Goal: Information Seeking & Learning: Learn about a topic

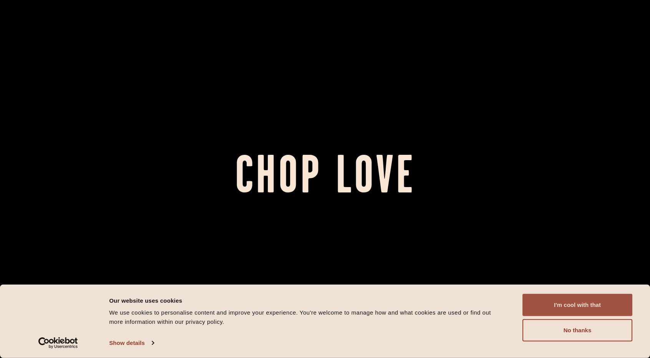
click at [589, 308] on button "I'm cool with that" at bounding box center [577, 305] width 110 height 22
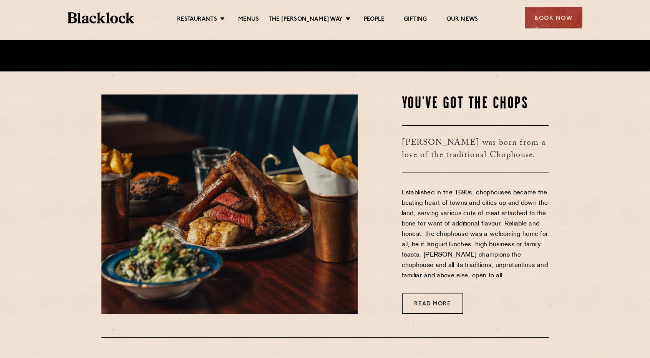
scroll to position [269, 0]
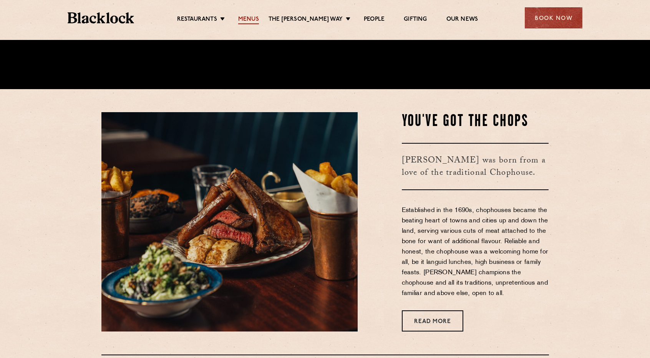
click at [257, 20] on link "Menus" at bounding box center [248, 20] width 21 height 8
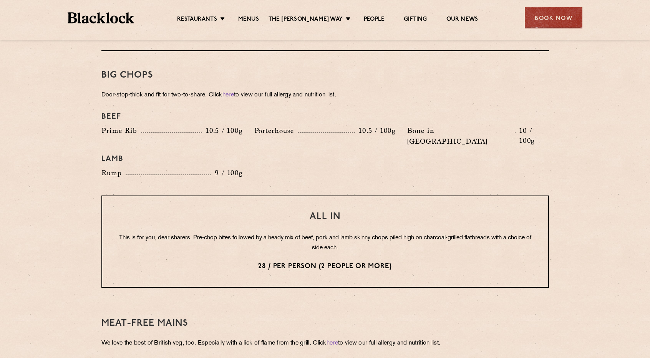
scroll to position [845, 0]
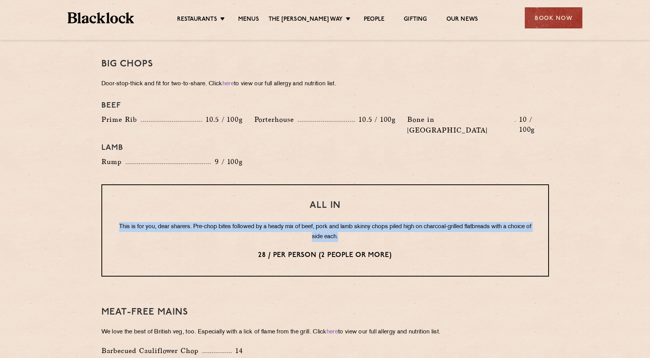
drag, startPoint x: 352, startPoint y: 217, endPoint x: 119, endPoint y: 205, distance: 234.1
click at [119, 222] on p "This is for you, dear sharers. Pre-chop bites followed by a heady mix of beef, …" at bounding box center [324, 232] width 415 height 20
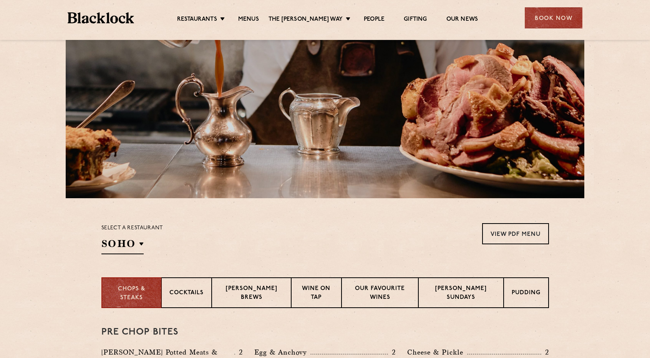
scroll to position [77, 0]
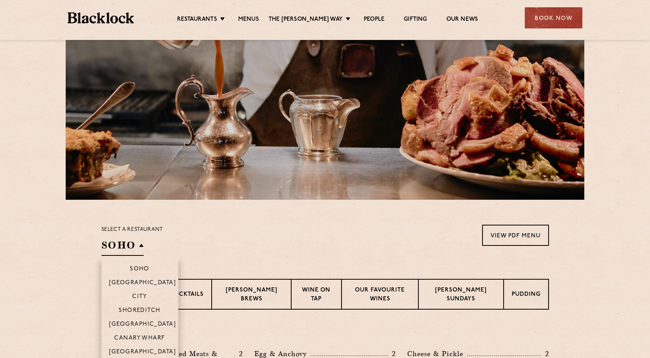
click at [134, 247] on h2 "SOHO" at bounding box center [122, 246] width 42 height 17
click at [147, 335] on p "Canary Wharf" at bounding box center [139, 339] width 51 height 8
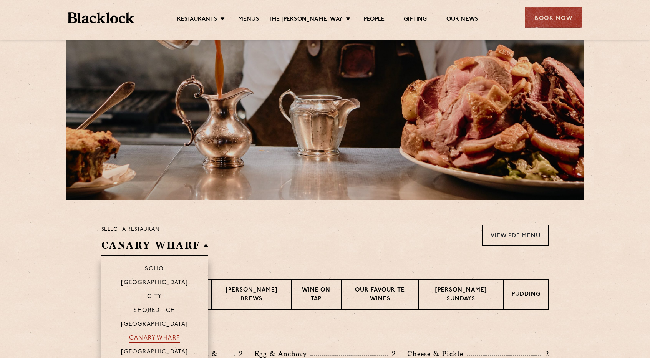
click at [147, 335] on p "Canary Wharf" at bounding box center [154, 339] width 51 height 8
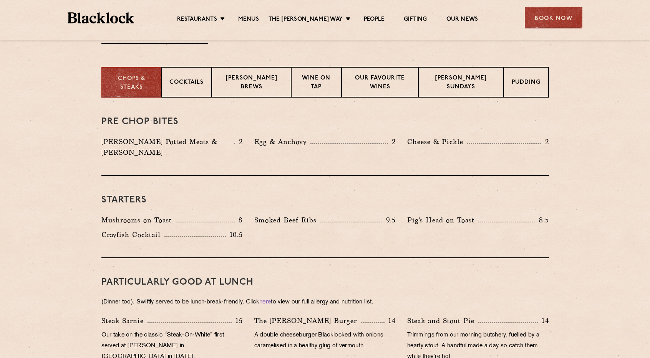
scroll to position [269, 0]
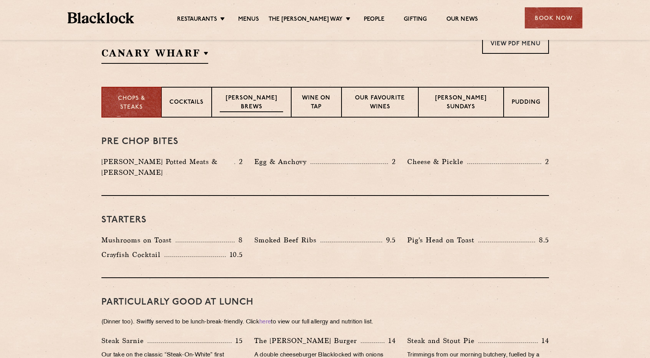
click at [257, 99] on p "[PERSON_NAME] Brews" at bounding box center [251, 103] width 63 height 18
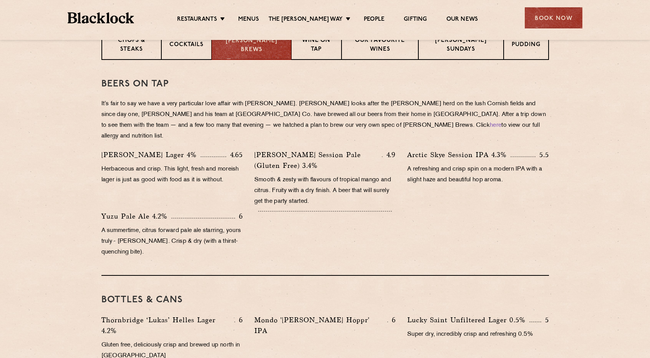
scroll to position [307, 0]
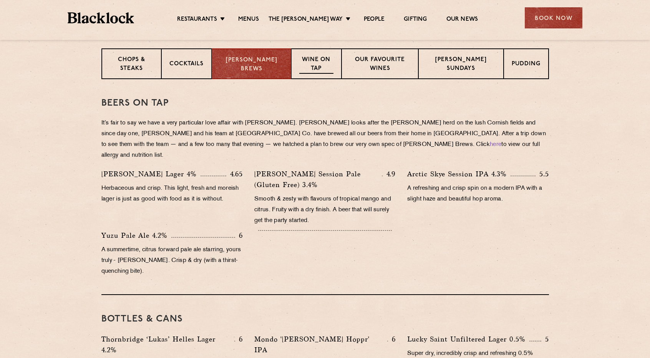
click at [318, 51] on div "Wine on Tap" at bounding box center [316, 63] width 50 height 31
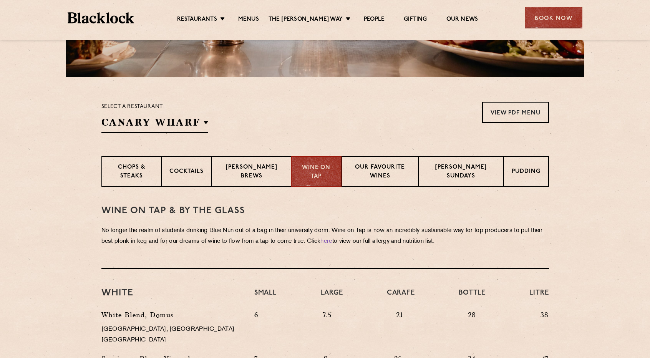
scroll to position [154, 0]
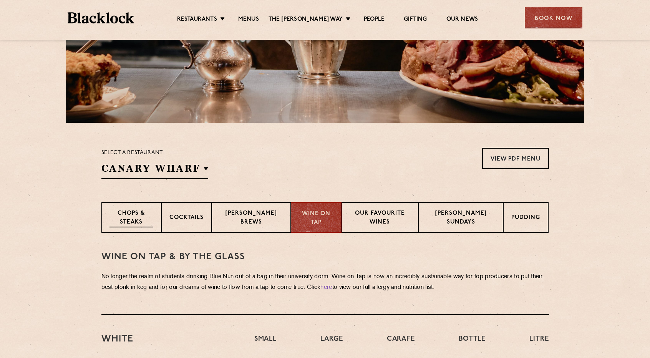
click at [144, 221] on p "Chops & Steaks" at bounding box center [131, 218] width 44 height 18
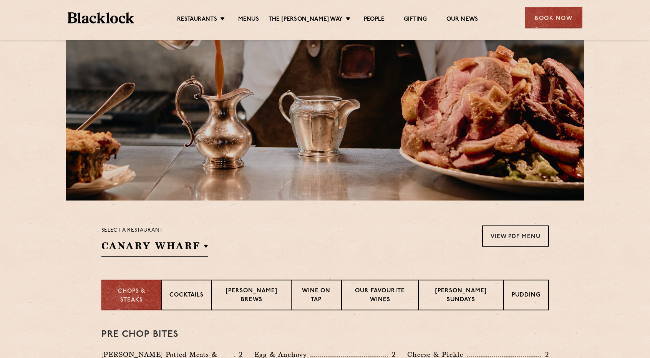
scroll to position [77, 0]
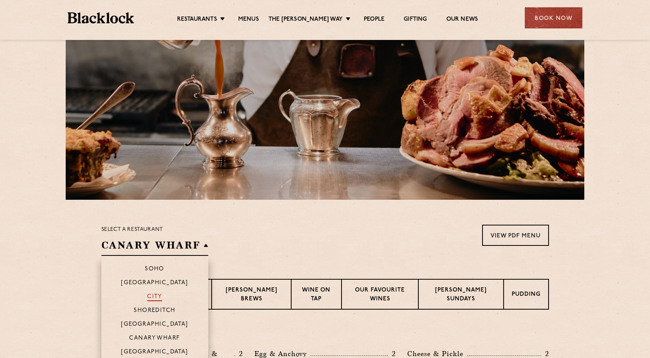
click at [153, 296] on p "City" at bounding box center [154, 297] width 15 height 8
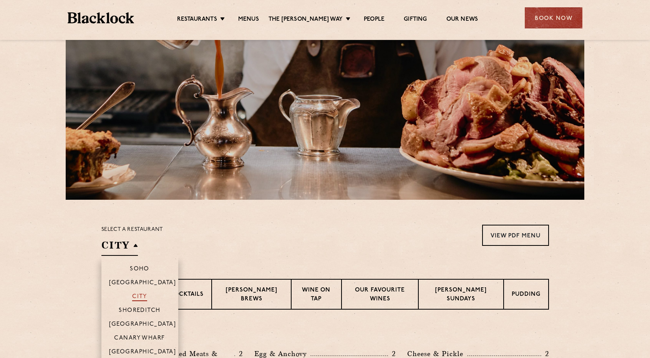
click at [135, 296] on p "City" at bounding box center [139, 297] width 15 height 8
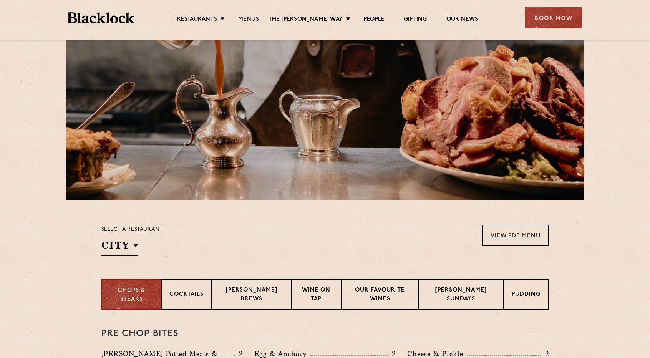
click at [339, 259] on section "Select a restaurant City [GEOGRAPHIC_DATA] [GEOGRAPHIC_DATA] [GEOGRAPHIC_DATA] …" at bounding box center [325, 239] width 650 height 79
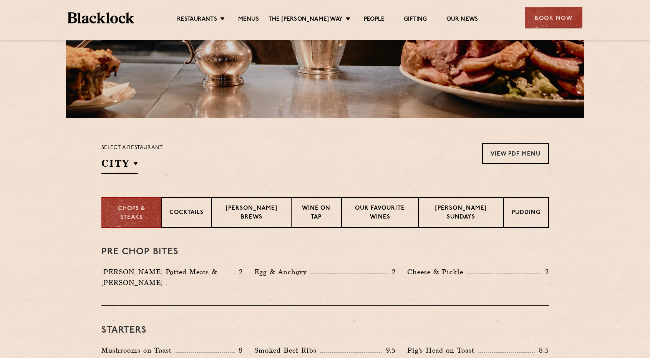
scroll to position [192, 0]
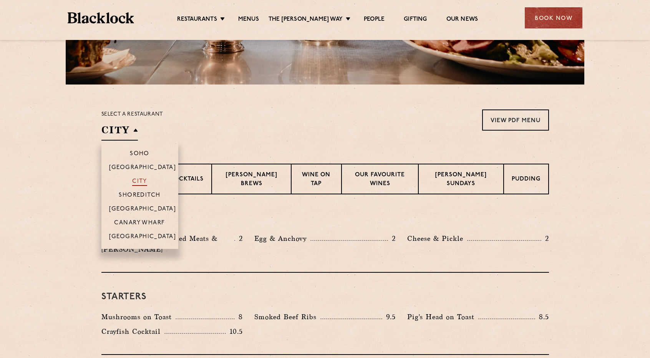
click at [144, 180] on p "City" at bounding box center [139, 182] width 15 height 8
